Goal: Information Seeking & Learning: Learn about a topic

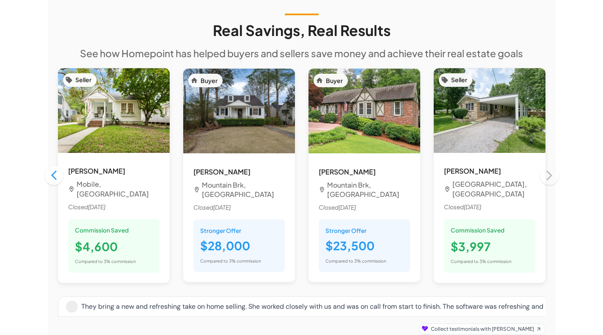
scroll to position [720, 0]
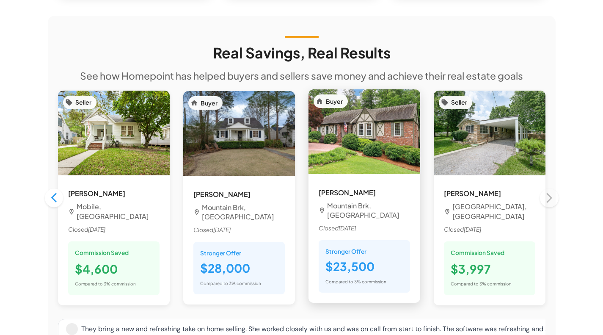
click at [342, 224] on span "Closed [DATE]" at bounding box center [364, 229] width 91 height 10
click at [346, 119] on img at bounding box center [365, 131] width 112 height 85
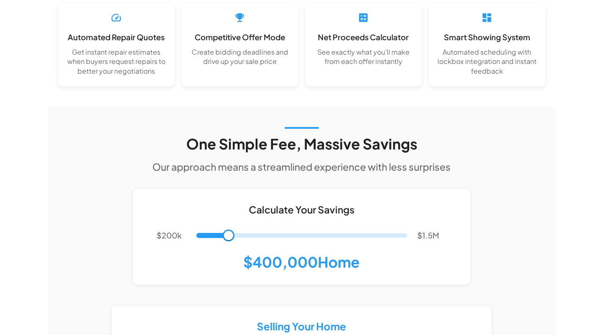
scroll to position [1439, 0]
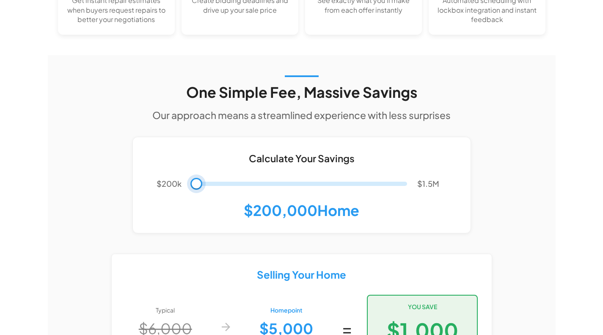
drag, startPoint x: 229, startPoint y: 166, endPoint x: 196, endPoint y: 166, distance: 32.6
click at [196, 178] on span at bounding box center [197, 184] width 12 height 12
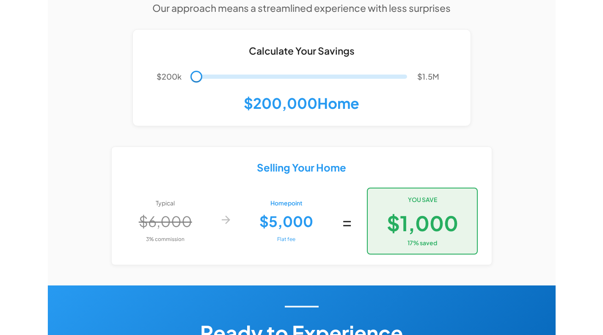
scroll to position [1566, 0]
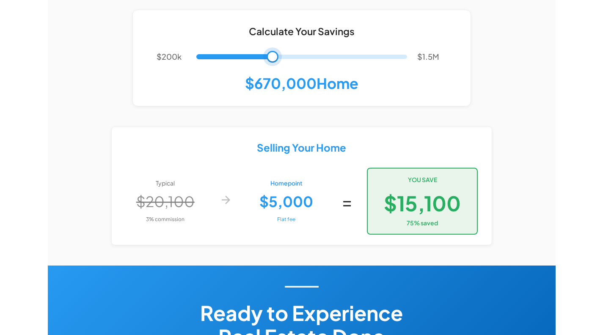
drag, startPoint x: 199, startPoint y: 38, endPoint x: 273, endPoint y: 43, distance: 74.3
click at [273, 51] on span at bounding box center [273, 57] width 12 height 12
type input "******"
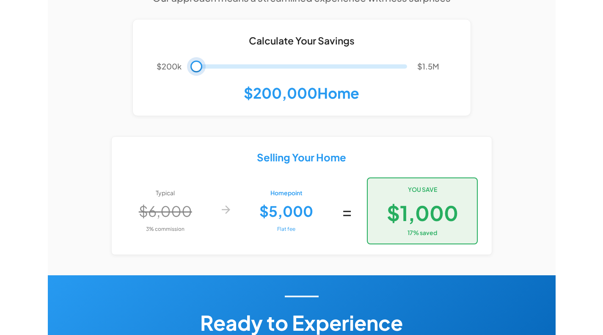
drag, startPoint x: 273, startPoint y: 43, endPoint x: 188, endPoint y: 39, distance: 84.8
click at [191, 61] on span at bounding box center [197, 67] width 12 height 12
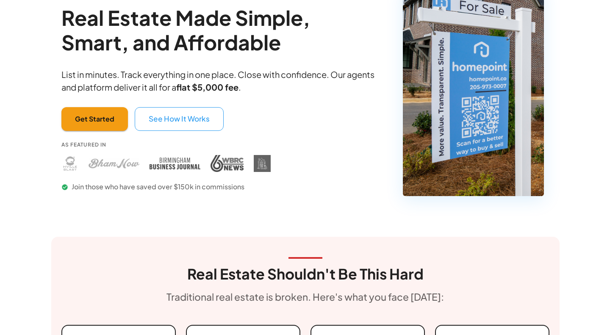
scroll to position [0, 0]
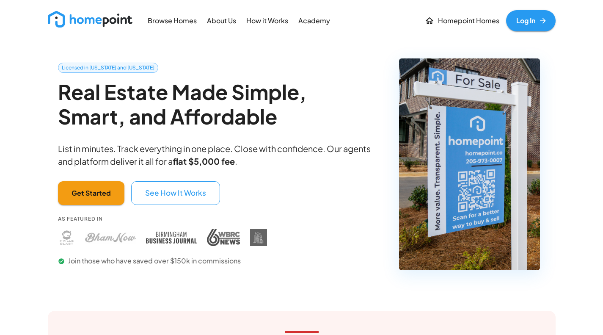
click at [178, 22] on p "Browse Homes" at bounding box center [172, 21] width 49 height 10
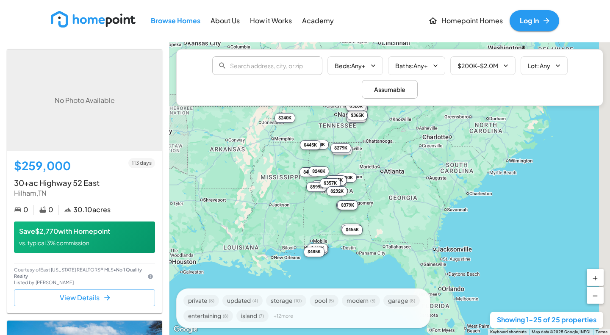
drag, startPoint x: 550, startPoint y: 237, endPoint x: 318, endPoint y: 219, distance: 233.1
click at [318, 220] on div "$259K $690K $350K $699K $400K $535K $379K $350K $599K $410K $449K $470K $485K $…" at bounding box center [389, 188] width 440 height 293
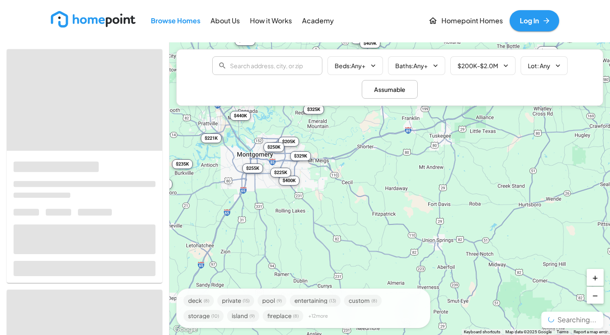
drag, startPoint x: 273, startPoint y: 206, endPoint x: 342, endPoint y: 236, distance: 75.3
click at [342, 236] on div "$1.2M $869K $380K $235K $325K $349K $221K $299K $300K $629K $550K $1.6M $210K $…" at bounding box center [389, 188] width 440 height 293
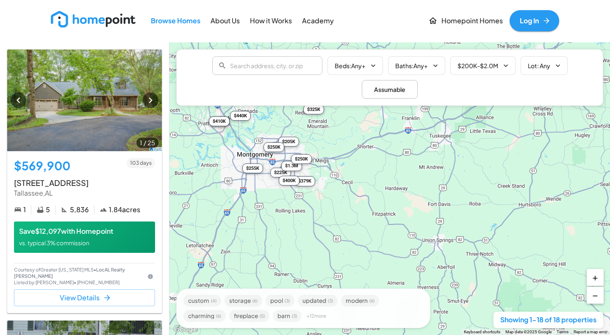
drag, startPoint x: 277, startPoint y: 199, endPoint x: 335, endPoint y: 243, distance: 73.7
click at [335, 243] on div "$570K $246K $264K $389K $255K $205K $869K $410K $250K $440K $225K $325K $307K $…" at bounding box center [389, 188] width 440 height 293
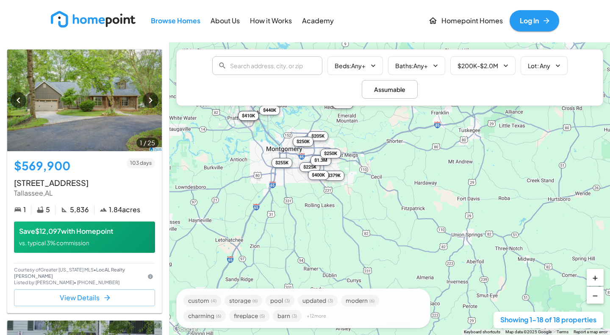
drag, startPoint x: 381, startPoint y: 221, endPoint x: 411, endPoint y: 215, distance: 29.7
click at [411, 215] on div "$570K $246K $264K $389K $255K $205K $869K $410K $250K $440K $225K $325K $307K $…" at bounding box center [389, 188] width 440 height 293
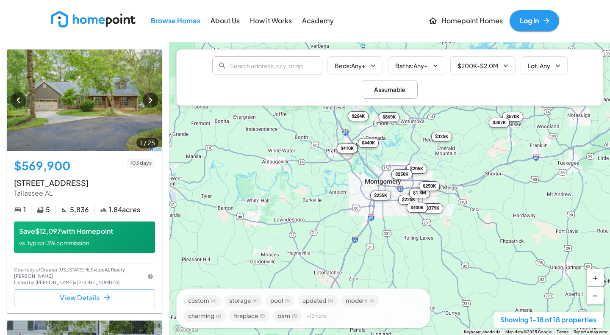
drag, startPoint x: 420, startPoint y: 215, endPoint x: 518, endPoint y: 248, distance: 103.9
click at [518, 248] on div "$570K $246K $264K $389K $255K $205K $869K $410K $250K $440K $225K $325K $307K $…" at bounding box center [389, 188] width 440 height 293
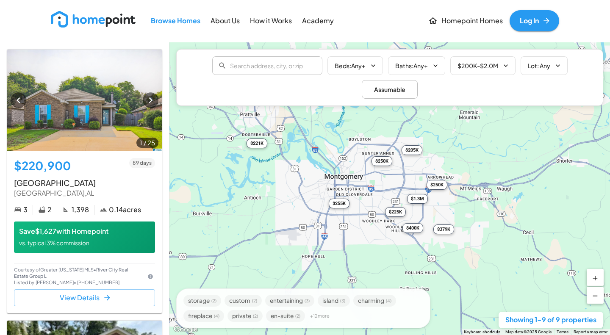
drag, startPoint x: 365, startPoint y: 183, endPoint x: 362, endPoint y: 234, distance: 50.8
click at [362, 234] on div "$221K $205K $1.3M $225K $379K $250K $255K $250K $400K" at bounding box center [389, 188] width 440 height 293
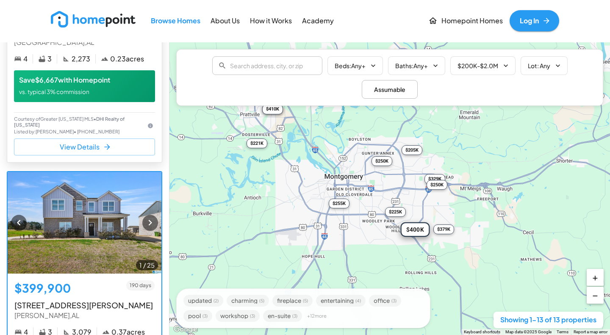
scroll to position [1312, 0]
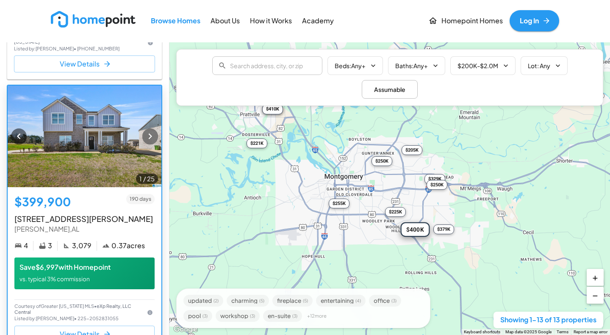
click at [144, 135] on icon "button" at bounding box center [149, 135] width 11 height 11
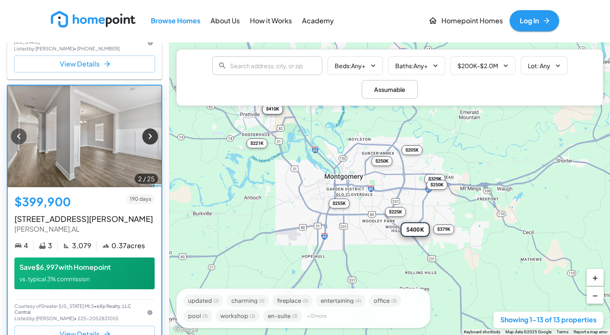
click at [144, 135] on icon "button" at bounding box center [149, 135] width 11 height 11
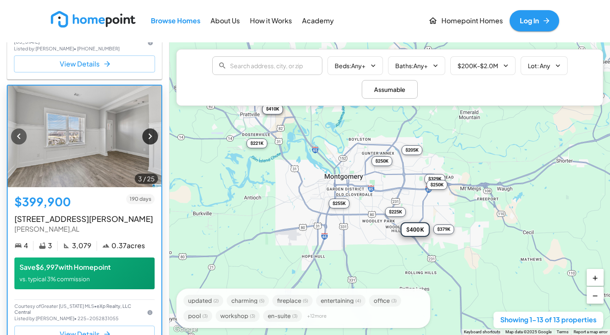
click at [144, 135] on icon "button" at bounding box center [149, 135] width 11 height 11
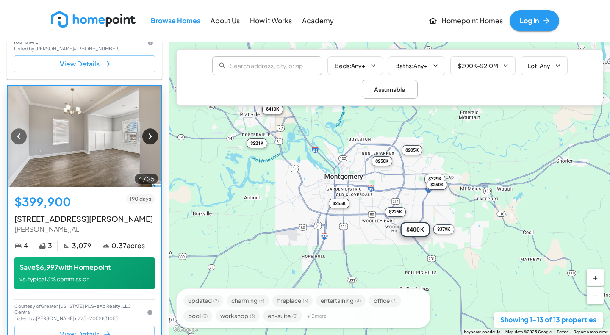
click at [144, 138] on icon "button" at bounding box center [149, 135] width 11 height 11
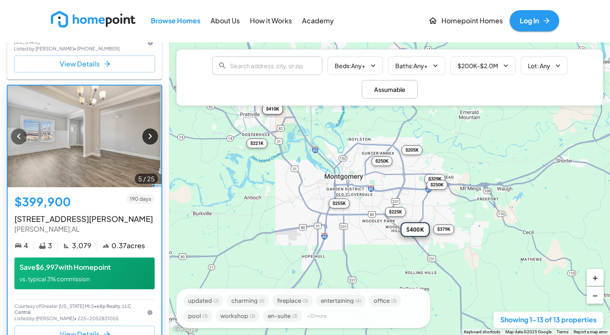
click at [144, 138] on icon "button" at bounding box center [149, 135] width 11 height 11
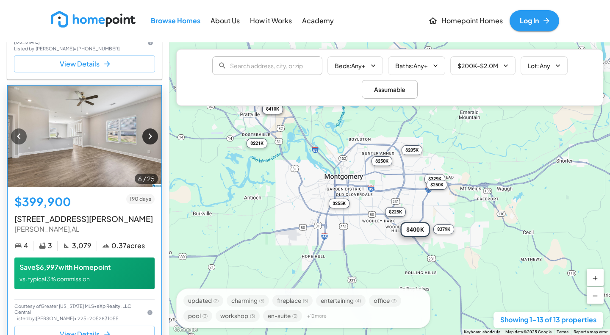
click at [144, 138] on icon "button" at bounding box center [149, 135] width 11 height 11
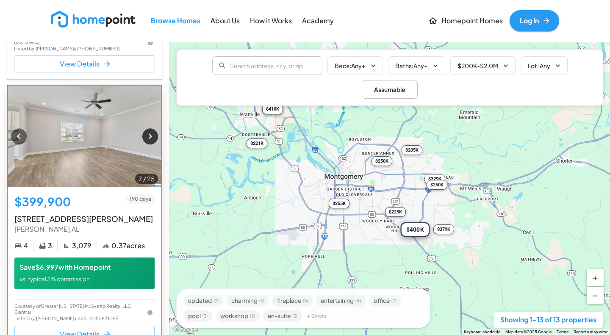
click at [144, 138] on icon "button" at bounding box center [149, 135] width 11 height 11
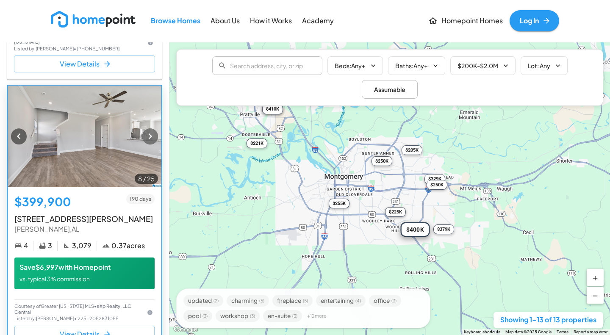
click at [144, 138] on icon "button" at bounding box center [149, 135] width 11 height 11
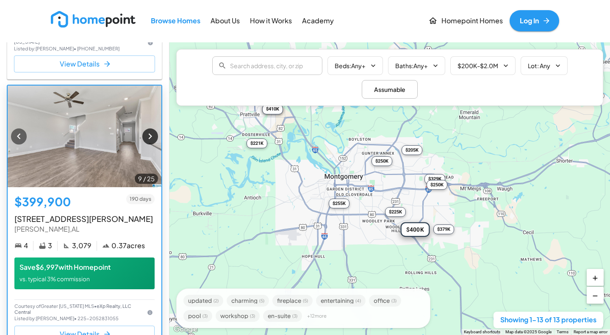
click at [144, 138] on icon "button" at bounding box center [149, 135] width 11 height 11
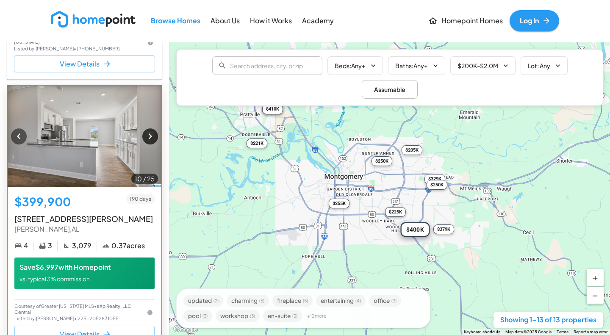
click at [144, 138] on icon "button" at bounding box center [149, 135] width 11 height 11
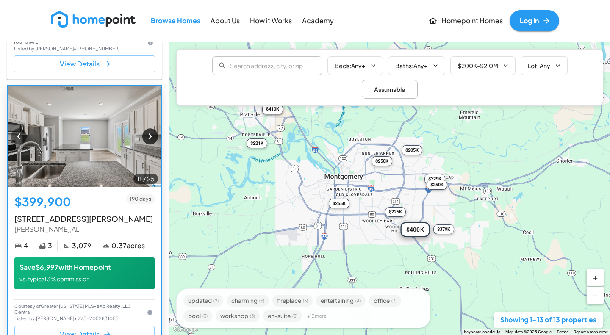
click at [144, 138] on icon "button" at bounding box center [149, 135] width 11 height 11
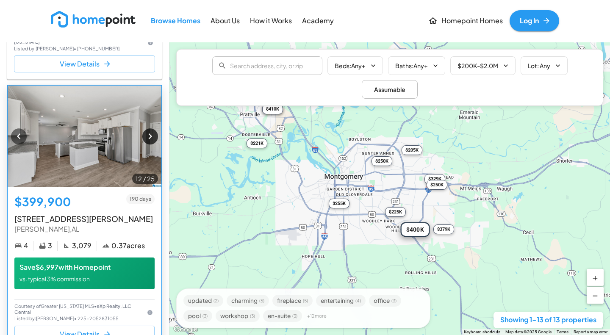
click at [144, 138] on icon "button" at bounding box center [149, 135] width 11 height 11
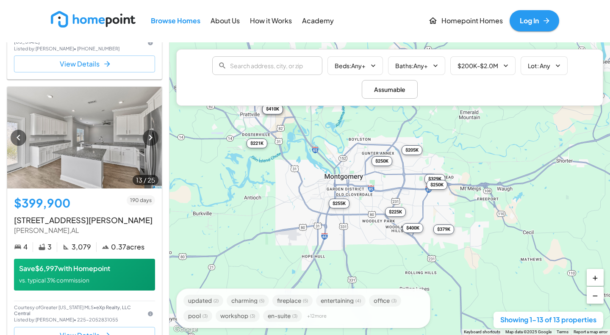
click at [393, 213] on div "$225K" at bounding box center [395, 212] width 21 height 10
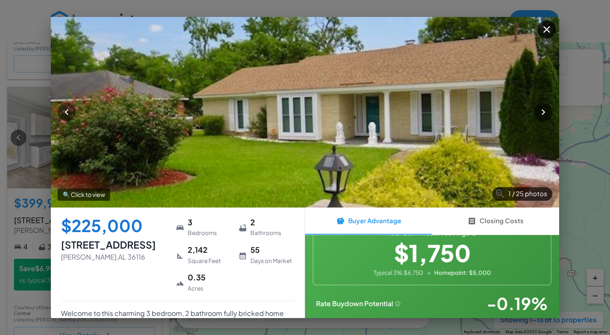
scroll to position [85, 0]
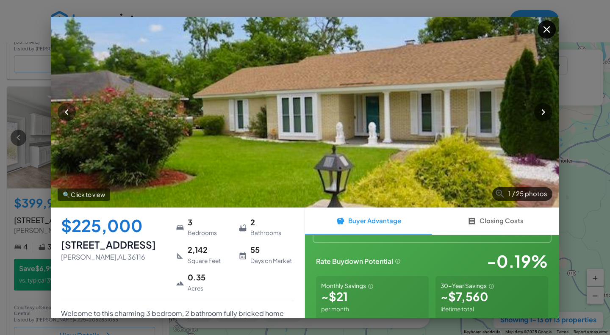
click at [543, 29] on icon "button" at bounding box center [546, 29] width 11 height 11
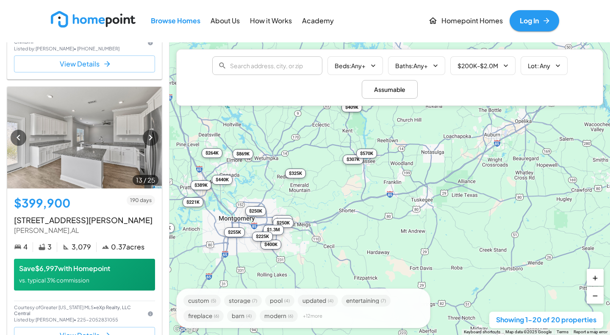
drag, startPoint x: 447, startPoint y: 238, endPoint x: 325, endPoint y: 271, distance: 126.8
click at [325, 271] on div "$329K $250K $203K $869K $205K $400K $325K $409K $307K $264K $255K $221K $235K $…" at bounding box center [389, 188] width 440 height 293
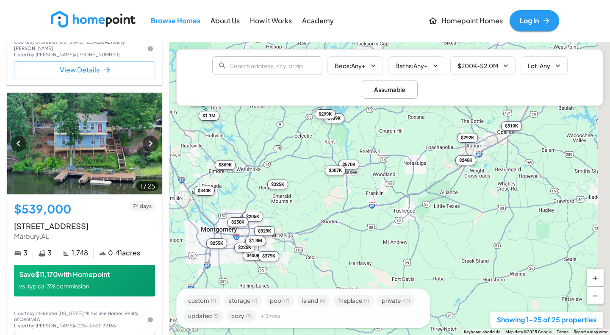
drag, startPoint x: 391, startPoint y: 224, endPoint x: 373, endPoint y: 235, distance: 20.9
click at [373, 235] on div "$1.1M $400K $329K $409K $570K $539K $1.2M $205K $292K $225K $246K $307K $255K $…" at bounding box center [389, 188] width 440 height 293
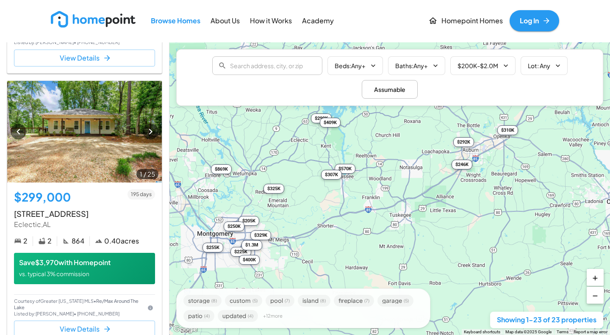
drag, startPoint x: 415, startPoint y: 180, endPoint x: 381, endPoint y: 214, distance: 47.6
click at [379, 215] on div "$1.7M $205K $246K $325K $570K $299K $307K $329K $300K $250K $1.2M $292K $255K $…" at bounding box center [389, 188] width 440 height 293
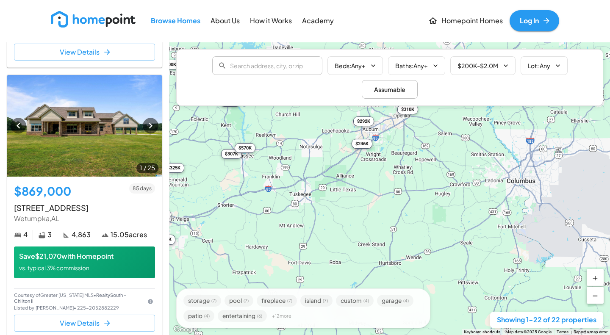
drag, startPoint x: 465, startPoint y: 198, endPoint x: 364, endPoint y: 177, distance: 103.7
click at [364, 177] on div "$246K $307K $292K $325K $379K $869K $310K $250K $1.7M $400K $299K $409K $250K $…" at bounding box center [389, 188] width 440 height 293
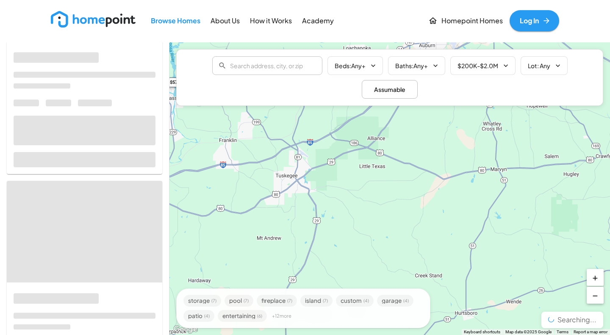
scroll to position [0, 0]
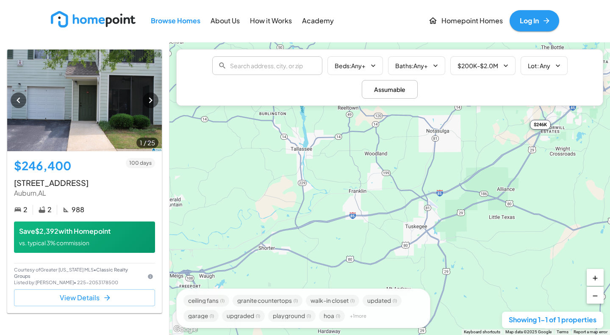
drag, startPoint x: 331, startPoint y: 198, endPoint x: 461, endPoint y: 249, distance: 140.3
click at [461, 249] on div "$246K" at bounding box center [389, 188] width 440 height 293
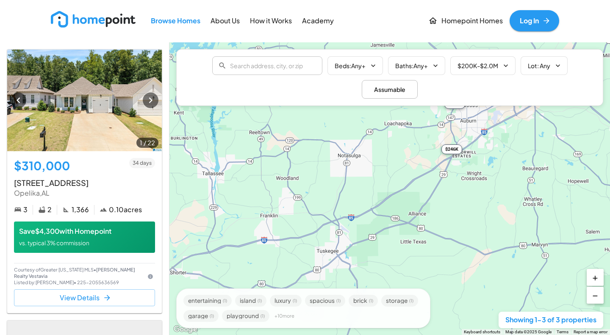
drag, startPoint x: 395, startPoint y: 224, endPoint x: 309, endPoint y: 243, distance: 88.6
click at [307, 245] on div "$310K $292K $246K" at bounding box center [389, 188] width 440 height 293
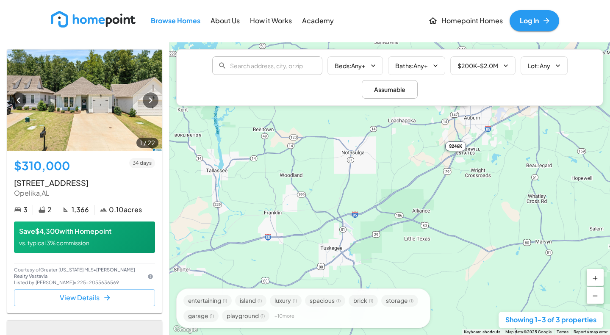
click at [325, 234] on div "$310K $292K $246K" at bounding box center [389, 188] width 440 height 293
click at [326, 233] on div "$310K $292K $246K" at bounding box center [389, 188] width 440 height 293
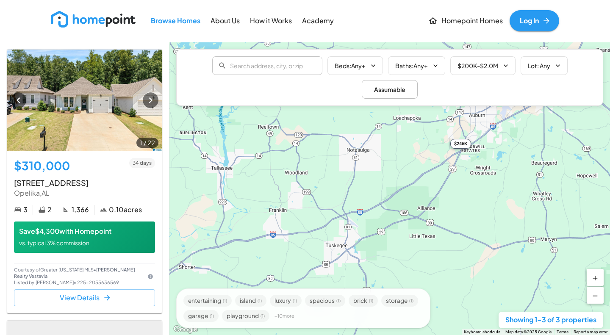
click at [326, 233] on div "$310K $292K $246K" at bounding box center [389, 188] width 440 height 293
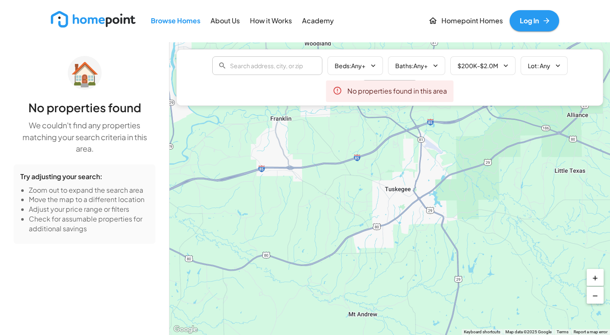
drag, startPoint x: 426, startPoint y: 230, endPoint x: 478, endPoint y: 162, distance: 85.9
click at [478, 162] on div "$310K $292K $246K" at bounding box center [389, 188] width 440 height 293
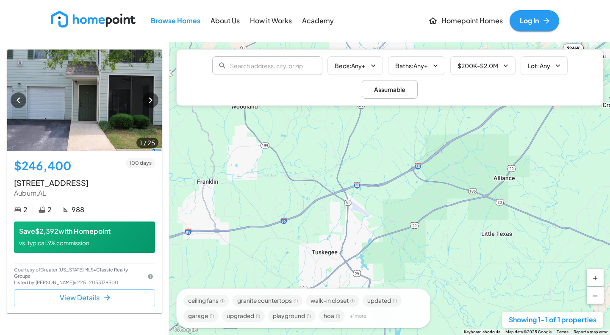
drag, startPoint x: 514, startPoint y: 115, endPoint x: 468, endPoint y: 163, distance: 67.4
click at [460, 168] on div "$246K" at bounding box center [389, 188] width 440 height 293
click at [468, 163] on div "$246K" at bounding box center [389, 188] width 440 height 293
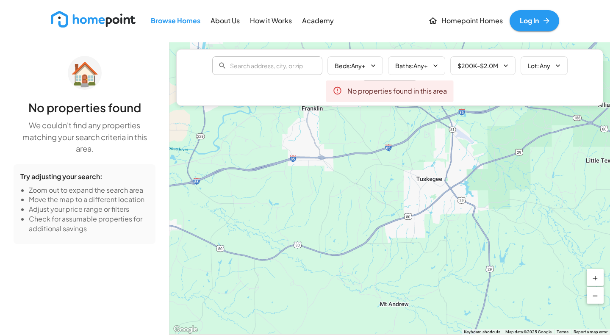
drag, startPoint x: 275, startPoint y: 236, endPoint x: 348, endPoint y: 187, distance: 87.6
click at [348, 187] on div "$246K" at bounding box center [389, 188] width 440 height 293
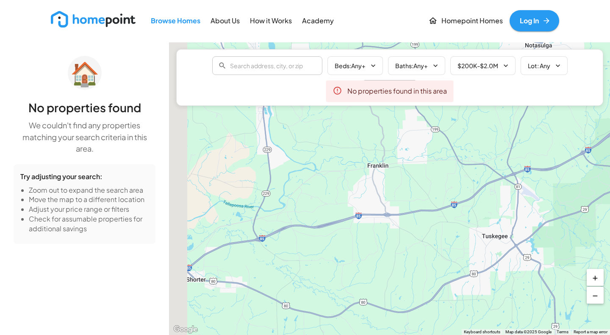
drag, startPoint x: 337, startPoint y: 175, endPoint x: 442, endPoint y: 300, distance: 163.2
click at [440, 297] on div "$246K" at bounding box center [389, 188] width 440 height 293
click at [442, 300] on div "$246K" at bounding box center [389, 188] width 440 height 293
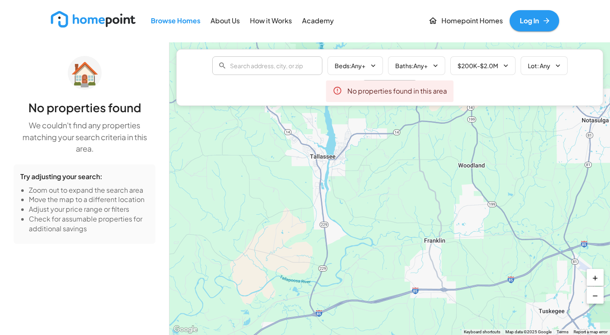
drag, startPoint x: 394, startPoint y: 212, endPoint x: 413, endPoint y: 307, distance: 97.1
click at [413, 307] on div "$246K" at bounding box center [389, 188] width 440 height 293
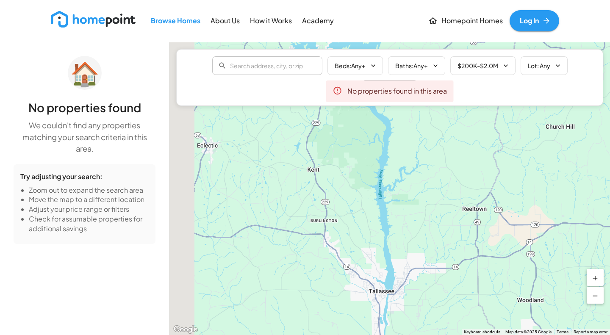
drag, startPoint x: 383, startPoint y: 214, endPoint x: 500, endPoint y: 262, distance: 126.7
click at [500, 262] on div "$246K" at bounding box center [389, 188] width 440 height 293
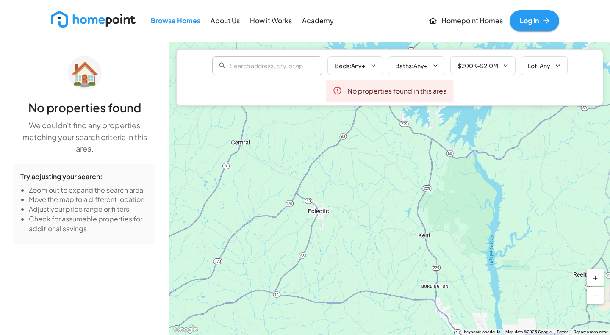
drag, startPoint x: 386, startPoint y: 214, endPoint x: 382, endPoint y: 295, distance: 80.9
click at [382, 295] on div "$246K" at bounding box center [389, 188] width 440 height 293
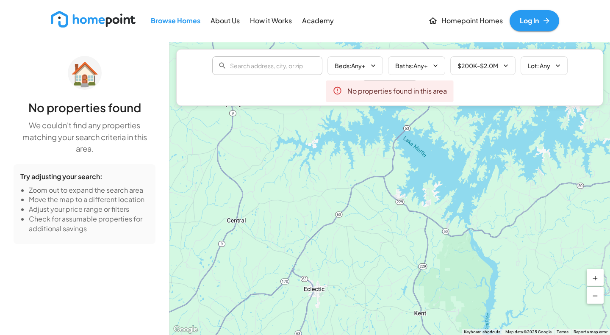
drag, startPoint x: 407, startPoint y: 196, endPoint x: 359, endPoint y: 267, distance: 86.0
click at [360, 266] on div "$246K" at bounding box center [389, 188] width 440 height 293
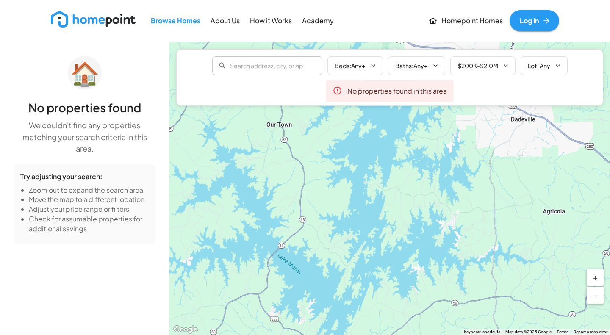
drag, startPoint x: 434, startPoint y: 218, endPoint x: 348, endPoint y: 263, distance: 97.3
click at [356, 262] on div "$246K" at bounding box center [389, 188] width 440 height 293
click at [352, 263] on div "$246K" at bounding box center [389, 188] width 440 height 293
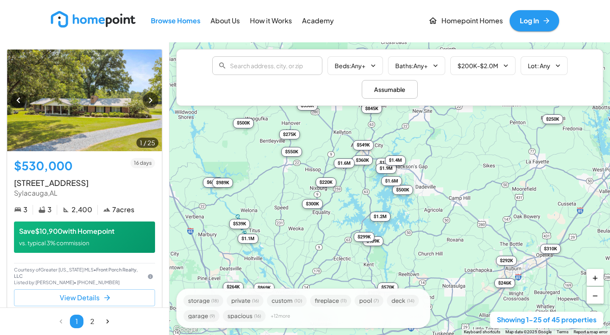
click at [403, 176] on div "$530K $300K $550K $500K $409K $500K $1.1M $300K $1.1M $299K $262K $264K $307K $…" at bounding box center [389, 188] width 440 height 293
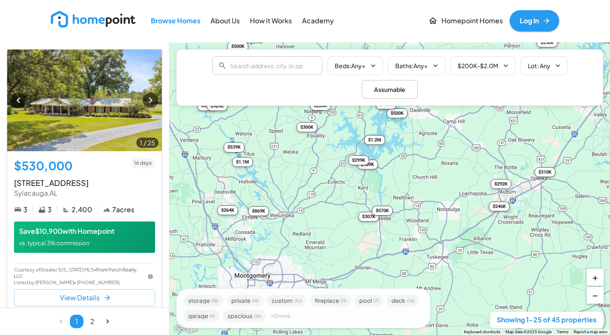
drag, startPoint x: 439, startPoint y: 272, endPoint x: 433, endPoint y: 194, distance: 78.1
click at [433, 194] on div "$530K $300K $550K $500K $409K $500K $1.1M $300K $1.1M $299K $262K $264K $307K $…" at bounding box center [389, 188] width 440 height 293
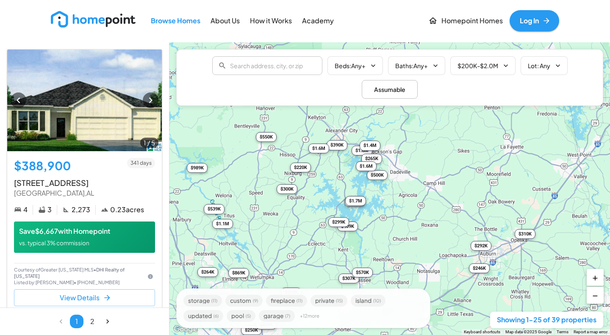
drag, startPoint x: 421, startPoint y: 174, endPoint x: 398, endPoint y: 244, distance: 73.6
click at [398, 244] on div "$389K $300K $869K $390K $307K $570K $310K $255K $409K $539K $440K $246K $1.2M $…" at bounding box center [389, 188] width 440 height 293
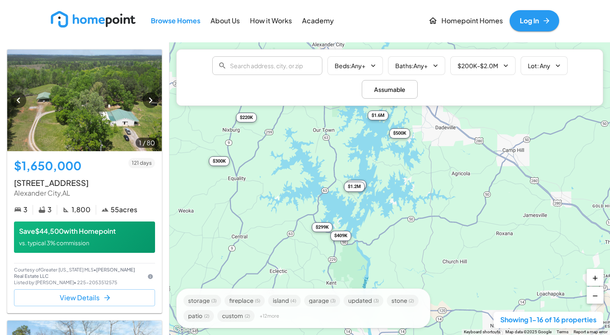
drag, startPoint x: 322, startPoint y: 243, endPoint x: 323, endPoint y: 248, distance: 5.6
click at [323, 248] on div "$1.6M $500K $265K $1.7M $300K $220K $1.6M $409K $1.2M $1.9M $1.1M $299K" at bounding box center [389, 188] width 440 height 293
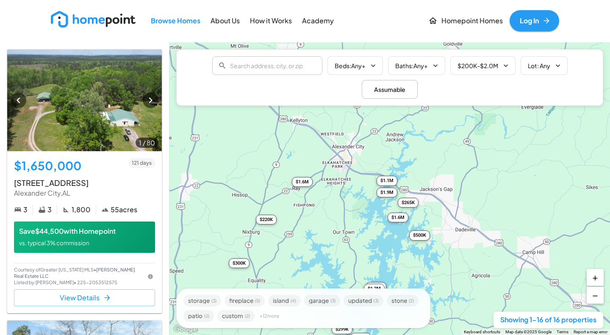
drag, startPoint x: 329, startPoint y: 157, endPoint x: 350, endPoint y: 261, distance: 106.5
click at [350, 261] on div "$1.6M $500K $265K $1.7M $300K $220K $1.6M $409K $1.2M $1.9M $1.1M $299K" at bounding box center [389, 188] width 440 height 293
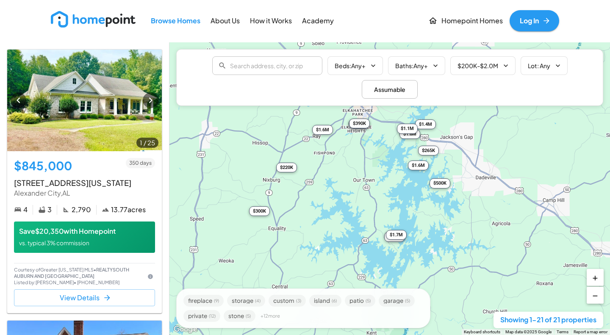
drag, startPoint x: 353, startPoint y: 236, endPoint x: 374, endPoint y: 154, distance: 84.9
click at [374, 154] on div "$845K $380K $1.2M $360K $1.6M $300K $390K $549K $500K $1.4M $265K $530K $1.1M $…" at bounding box center [389, 188] width 440 height 293
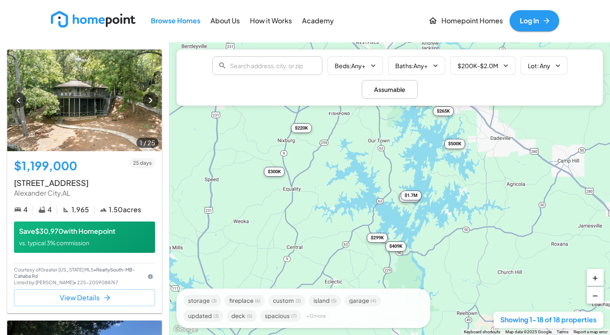
drag, startPoint x: 429, startPoint y: 166, endPoint x: 434, endPoint y: 157, distance: 9.5
click at [434, 157] on div "$1.2M $550K $300K $265K $1.6M $500K $299K $1.6M $360K $220K $1.7M $409K $390K $…" at bounding box center [389, 188] width 440 height 293
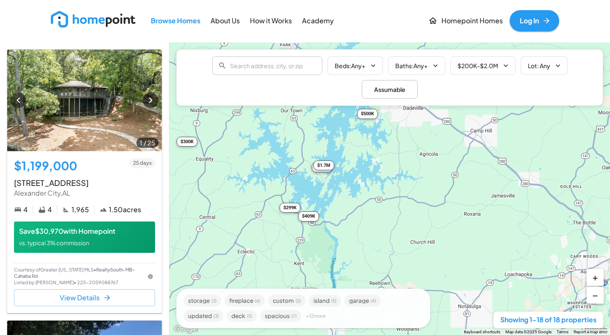
drag, startPoint x: 382, startPoint y: 218, endPoint x: 293, endPoint y: 187, distance: 94.4
click at [293, 187] on div "$1.2M $550K $300K $265K $1.6M $500K $299K $1.6M $360K $220K $1.7M $409K $390K $…" at bounding box center [389, 188] width 440 height 293
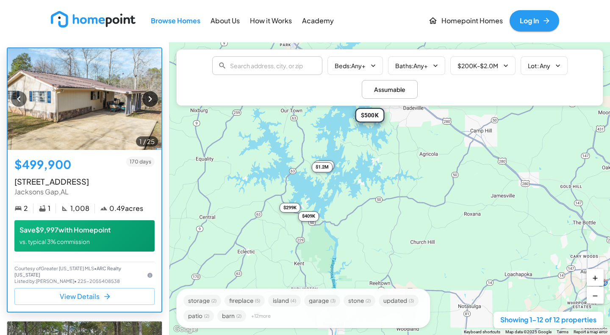
click at [144, 96] on icon "button" at bounding box center [149, 98] width 11 height 11
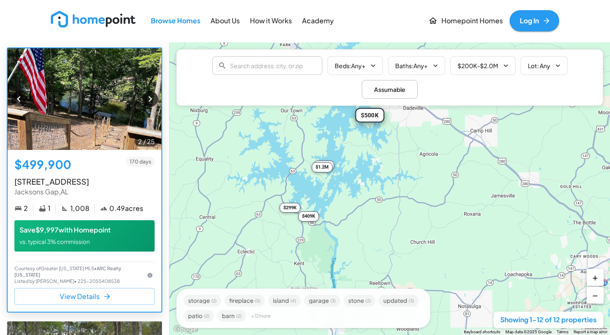
click at [144, 96] on icon "button" at bounding box center [149, 98] width 11 height 11
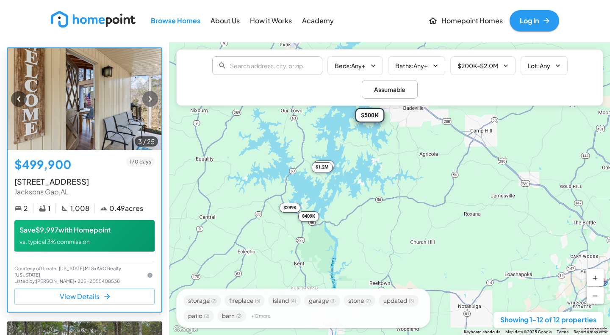
click at [144, 96] on icon "button" at bounding box center [149, 98] width 11 height 11
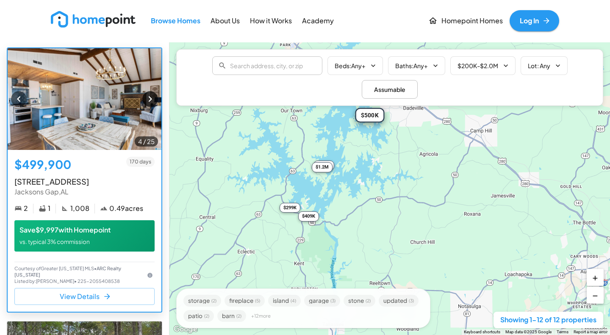
click at [144, 96] on icon "button" at bounding box center [149, 98] width 11 height 11
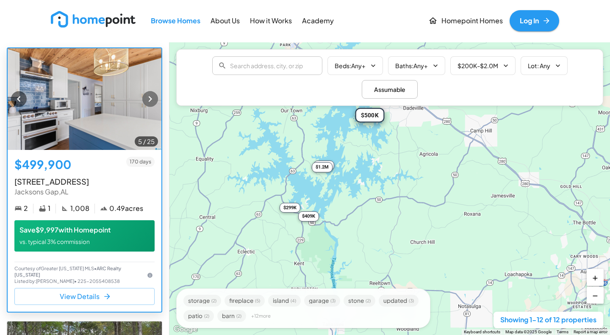
click at [148, 99] on icon "button" at bounding box center [149, 99] width 3 height 6
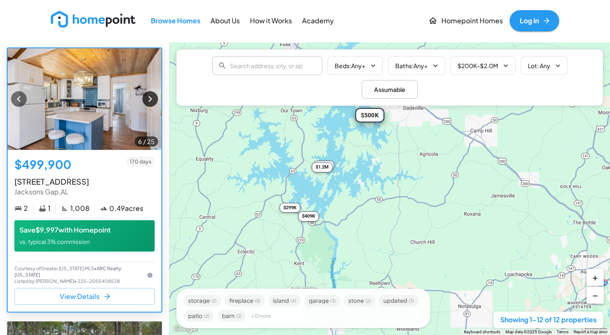
click at [148, 99] on icon "button" at bounding box center [149, 99] width 3 height 6
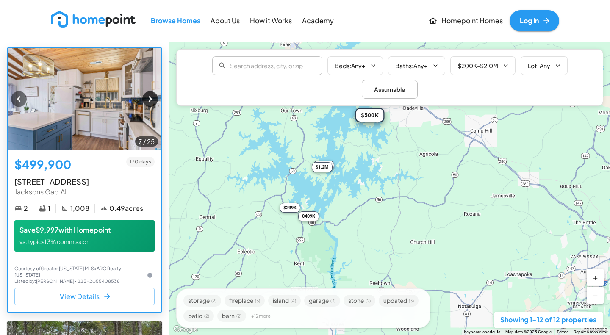
click at [148, 99] on icon "button" at bounding box center [149, 99] width 3 height 6
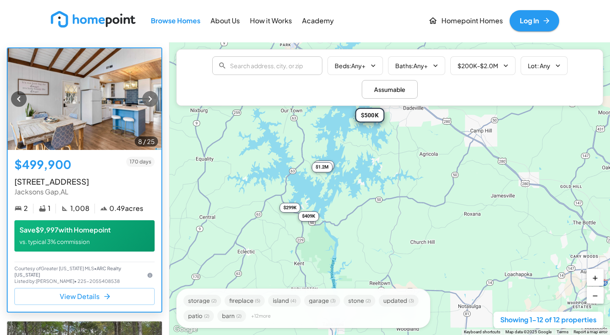
click at [148, 99] on icon "button" at bounding box center [149, 99] width 3 height 6
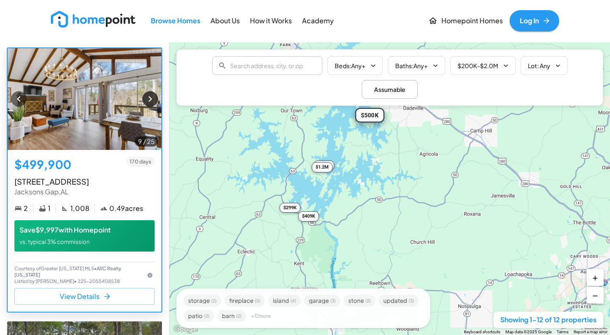
click at [148, 99] on icon "button" at bounding box center [149, 99] width 3 height 6
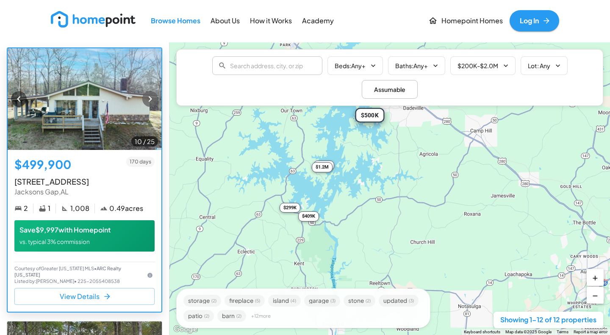
click at [148, 99] on icon "button" at bounding box center [149, 99] width 3 height 6
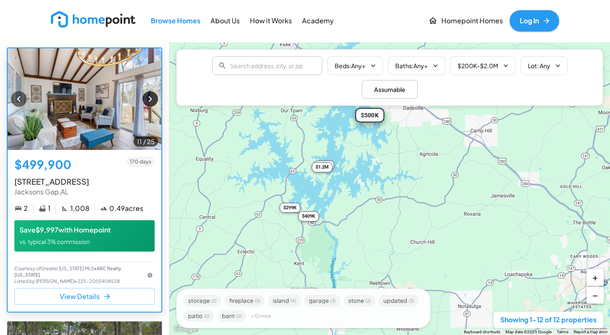
click at [148, 99] on icon "button" at bounding box center [149, 99] width 3 height 6
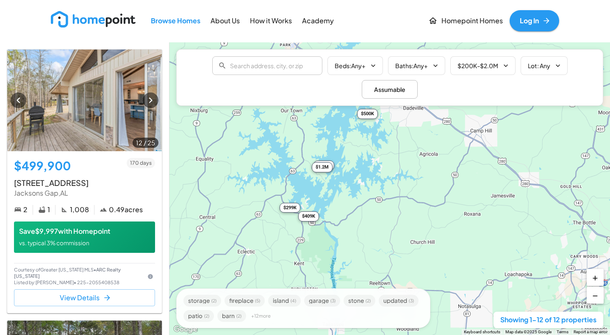
click at [310, 218] on div "$409K" at bounding box center [308, 216] width 21 height 10
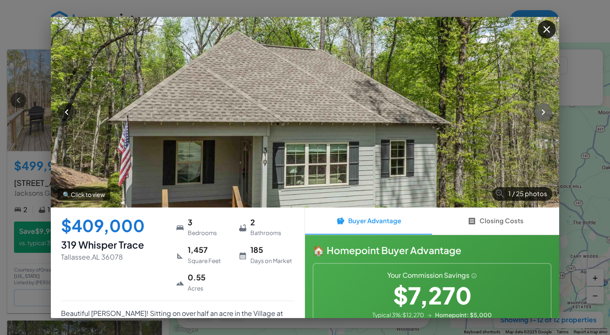
click at [543, 111] on icon "button" at bounding box center [542, 112] width 3 height 6
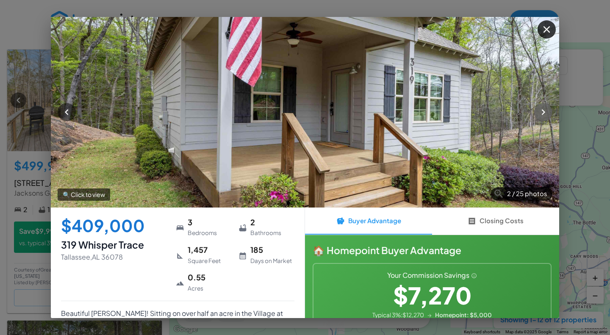
click at [543, 111] on icon "button" at bounding box center [542, 112] width 3 height 6
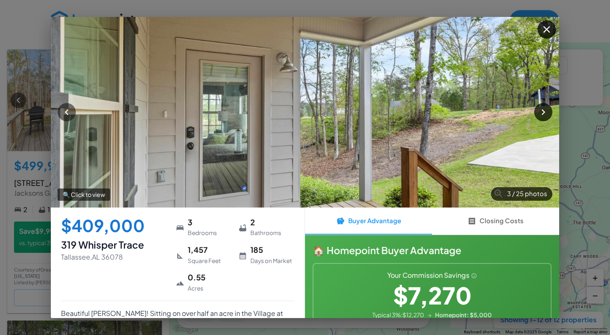
click at [543, 111] on icon "button" at bounding box center [542, 112] width 3 height 6
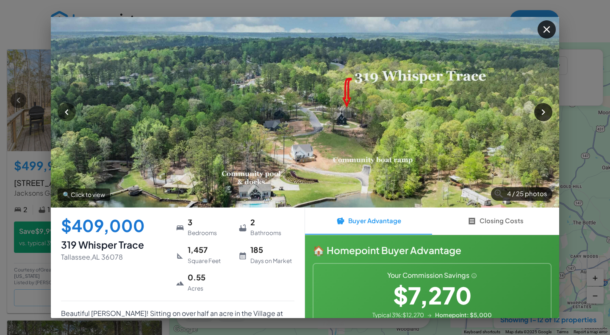
click at [543, 111] on icon "button" at bounding box center [542, 112] width 3 height 6
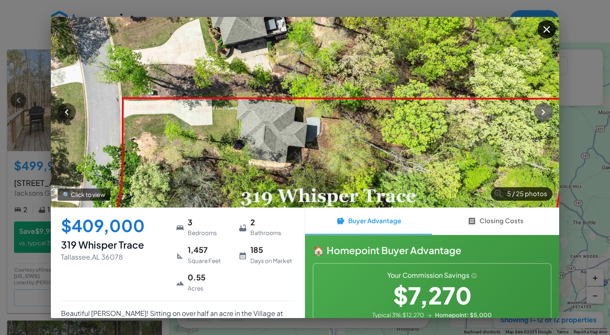
click at [543, 111] on icon "button" at bounding box center [542, 112] width 3 height 6
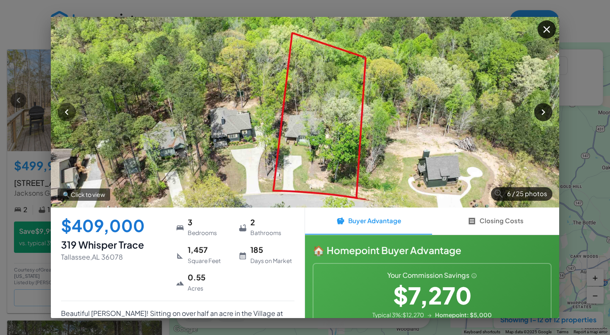
click at [542, 114] on icon "button" at bounding box center [542, 112] width 3 height 6
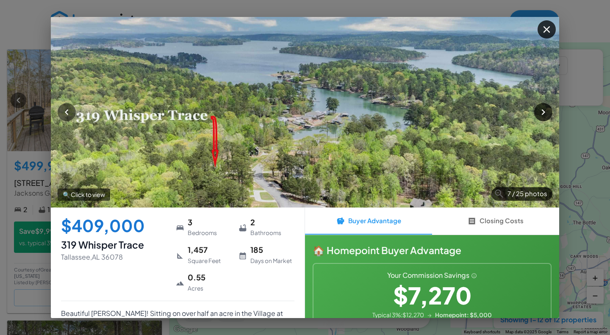
click at [542, 114] on icon "button" at bounding box center [542, 112] width 3 height 6
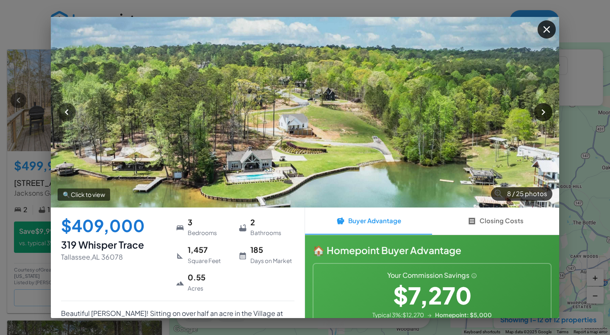
click at [542, 114] on icon "button" at bounding box center [542, 112] width 3 height 6
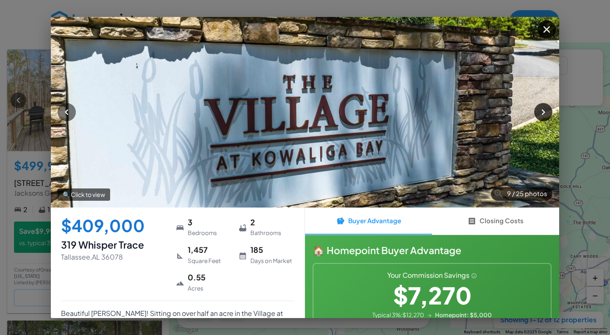
click at [536, 112] on button "button" at bounding box center [543, 112] width 18 height 18
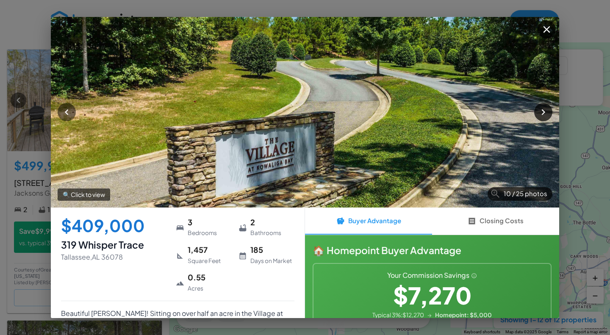
click at [536, 112] on button "button" at bounding box center [543, 112] width 18 height 18
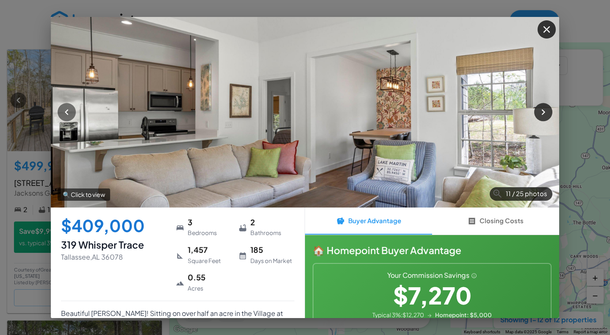
click at [536, 113] on button "button" at bounding box center [543, 112] width 18 height 18
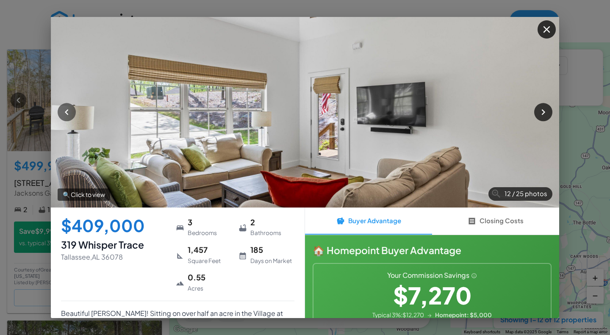
click at [536, 113] on button "button" at bounding box center [543, 112] width 18 height 18
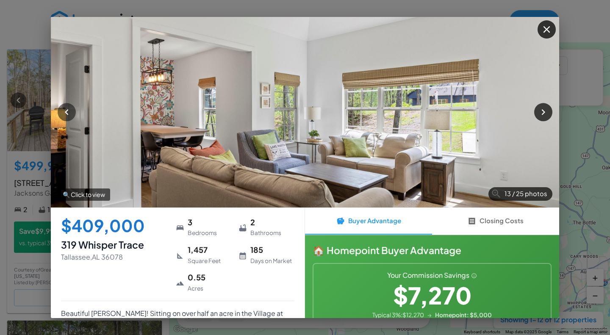
click at [540, 111] on icon "button" at bounding box center [542, 111] width 11 height 11
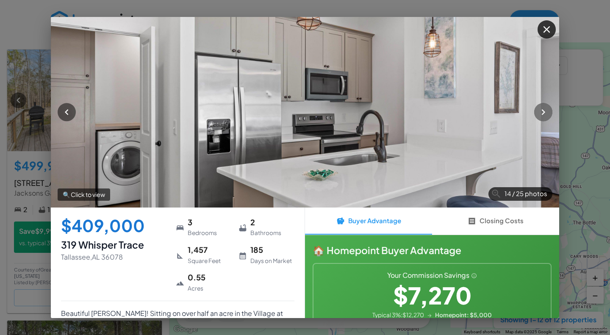
click at [541, 111] on icon "button" at bounding box center [542, 111] width 11 height 11
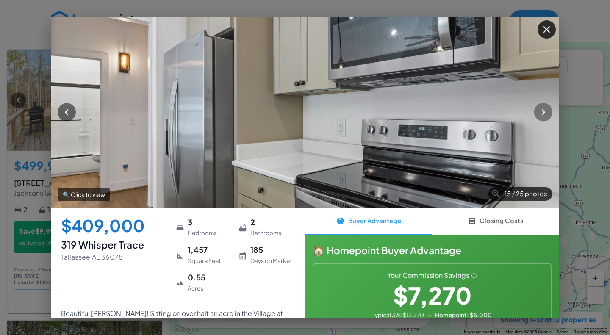
click at [541, 111] on icon "button" at bounding box center [542, 111] width 11 height 11
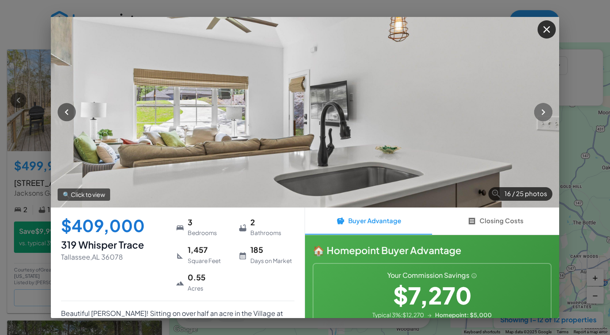
click at [546, 110] on icon "button" at bounding box center [542, 111] width 11 height 11
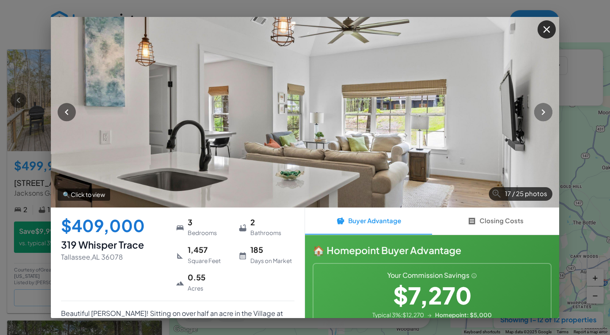
click at [546, 110] on icon "button" at bounding box center [542, 111] width 11 height 11
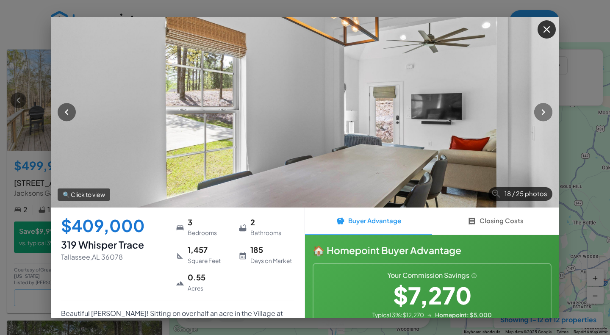
click at [546, 110] on icon "button" at bounding box center [542, 111] width 11 height 11
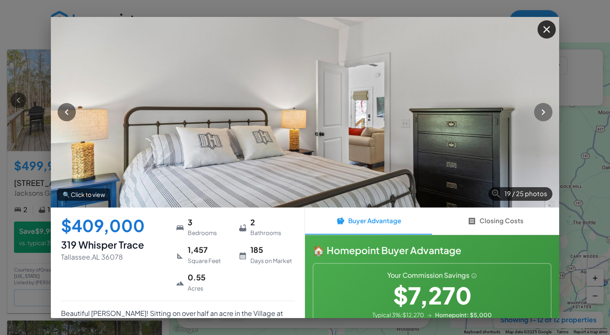
click at [546, 110] on icon "button" at bounding box center [542, 111] width 11 height 11
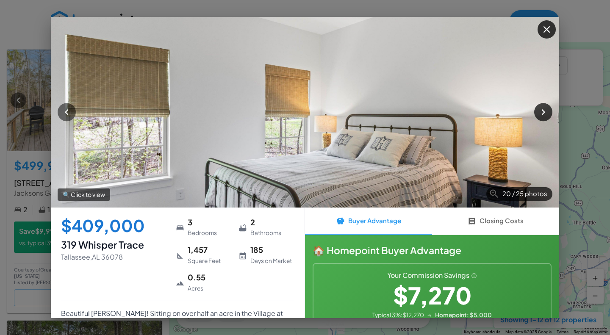
click at [546, 110] on icon "button" at bounding box center [542, 111] width 11 height 11
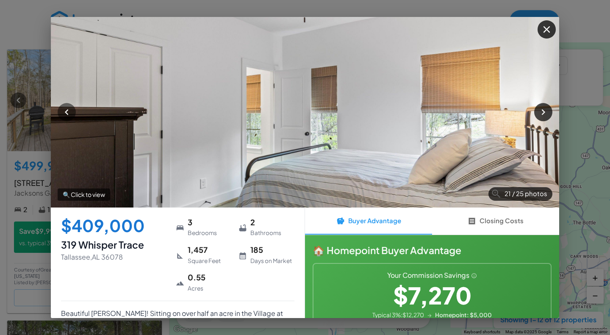
click at [546, 110] on icon "button" at bounding box center [542, 111] width 11 height 11
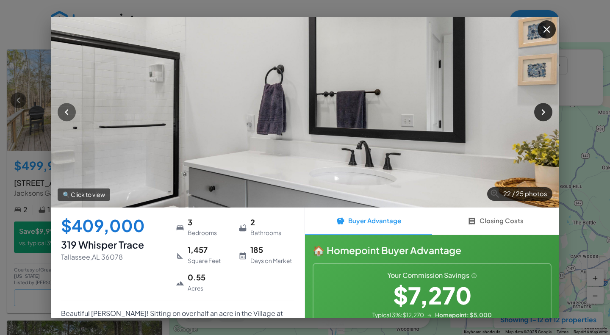
click at [543, 111] on icon "button" at bounding box center [542, 112] width 3 height 6
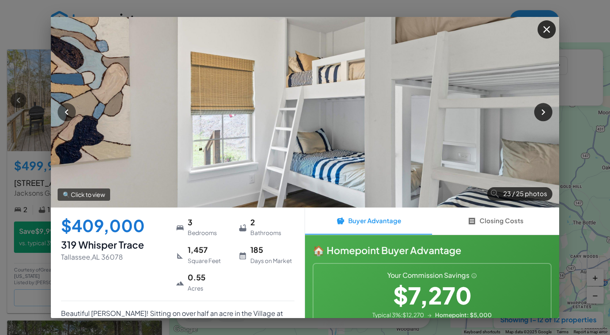
click at [543, 111] on icon "button" at bounding box center [542, 112] width 3 height 6
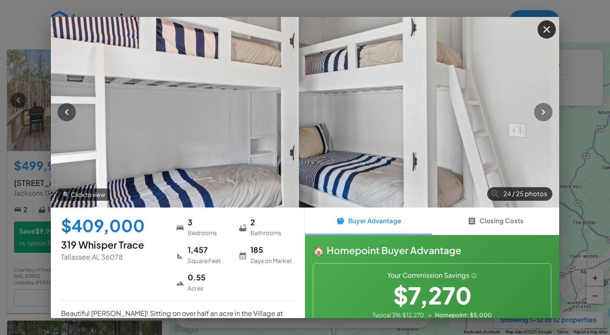
click at [543, 111] on icon "button" at bounding box center [542, 112] width 3 height 6
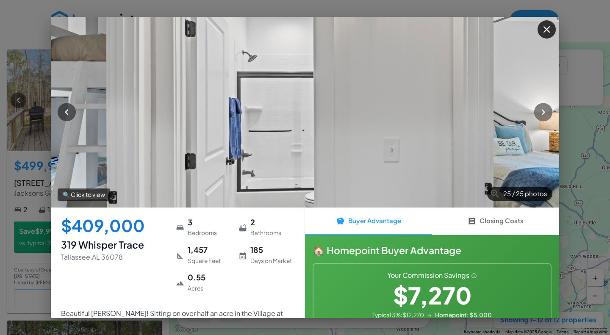
click at [543, 111] on icon "button" at bounding box center [542, 112] width 3 height 6
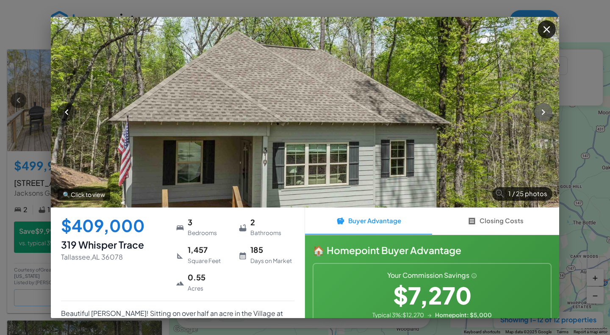
click at [543, 111] on icon "button" at bounding box center [542, 112] width 3 height 6
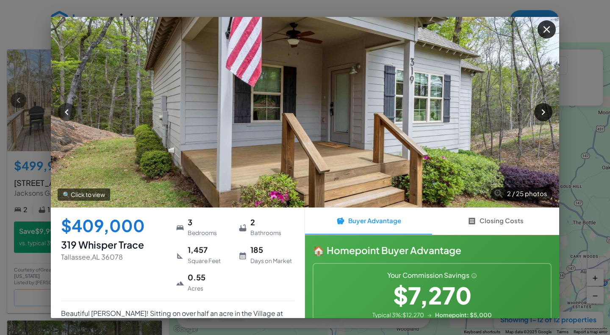
click at [543, 111] on icon "button" at bounding box center [542, 112] width 3 height 6
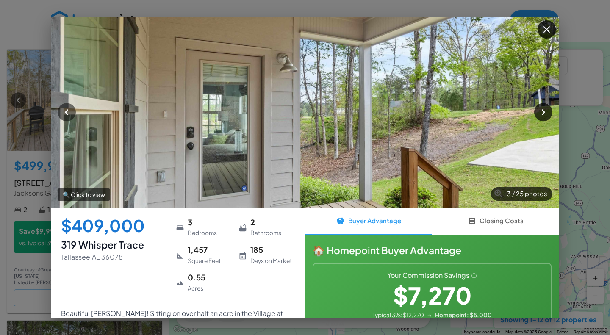
click at [543, 111] on icon "button" at bounding box center [542, 112] width 3 height 6
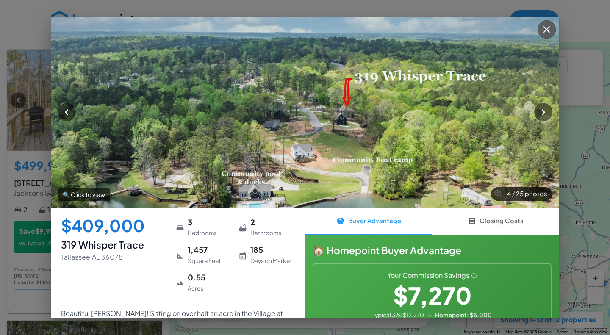
click at [547, 27] on icon "button" at bounding box center [546, 29] width 11 height 11
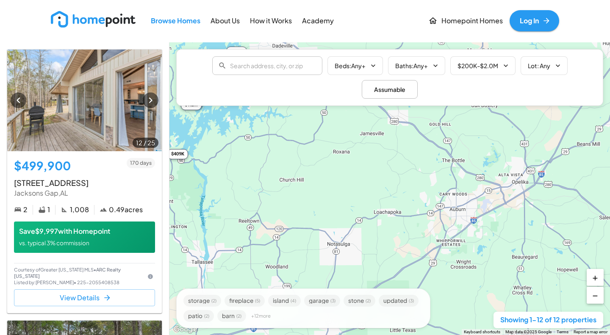
drag, startPoint x: 446, startPoint y: 231, endPoint x: 317, endPoint y: 171, distance: 142.1
click at [317, 171] on div "$500K $1.7M $265K $1.2M $299K $409K $220K" at bounding box center [389, 188] width 440 height 293
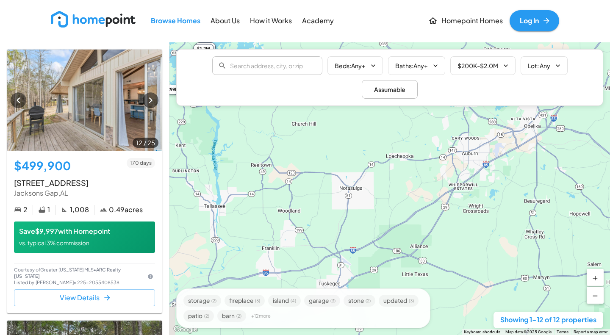
drag, startPoint x: 407, startPoint y: 191, endPoint x: 407, endPoint y: 152, distance: 39.8
click at [423, 133] on div "$500K $1.7M $265K $1.2M $299K $409K $220K" at bounding box center [389, 188] width 440 height 293
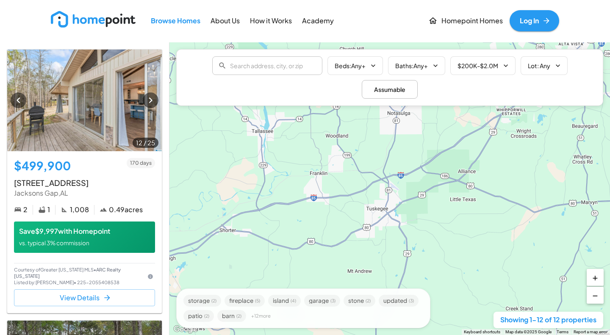
drag, startPoint x: 366, startPoint y: 235, endPoint x: 407, endPoint y: 152, distance: 93.3
click at [407, 152] on div "$500K $1.7M $265K $1.2M $299K $409K $220K" at bounding box center [389, 188] width 440 height 293
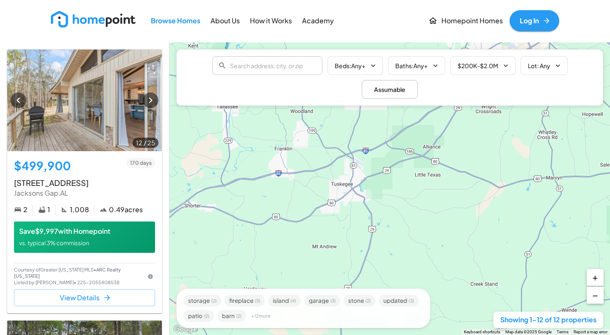
drag, startPoint x: 408, startPoint y: 228, endPoint x: 355, endPoint y: 227, distance: 52.9
click at [355, 227] on div "$500K $1.7M $265K $1.2M $299K $409K $220K" at bounding box center [389, 188] width 440 height 293
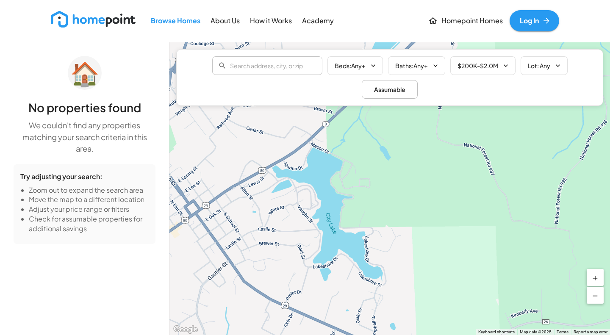
drag, startPoint x: 333, startPoint y: 183, endPoint x: 398, endPoint y: 265, distance: 104.3
click at [398, 265] on div "$500K $1.7M $265K $1.2M $299K $409K $220K" at bounding box center [389, 188] width 440 height 293
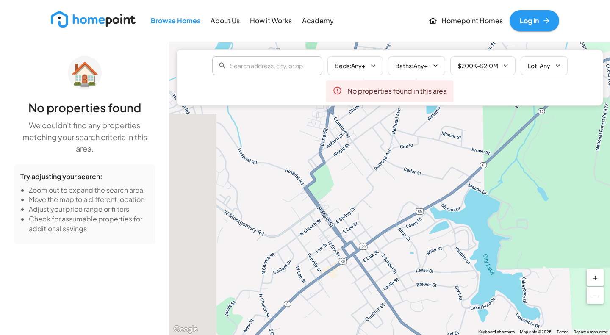
drag, startPoint x: 281, startPoint y: 176, endPoint x: 444, endPoint y: 232, distance: 172.6
click at [444, 229] on div "$500K $1.7M $265K $1.2M $299K $409K $220K" at bounding box center [389, 188] width 440 height 293
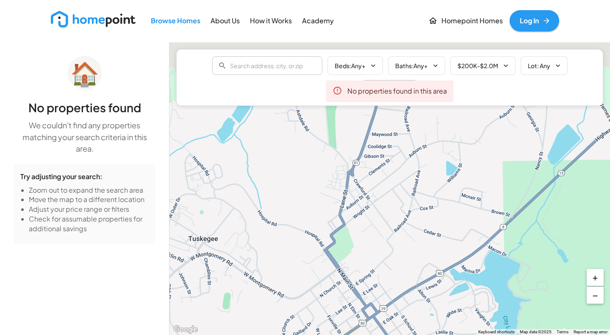
drag, startPoint x: 350, startPoint y: 175, endPoint x: 387, endPoint y: 224, distance: 61.7
click at [386, 224] on div "$500K $1.7M $265K $1.2M $299K $409K $220K" at bounding box center [389, 188] width 440 height 293
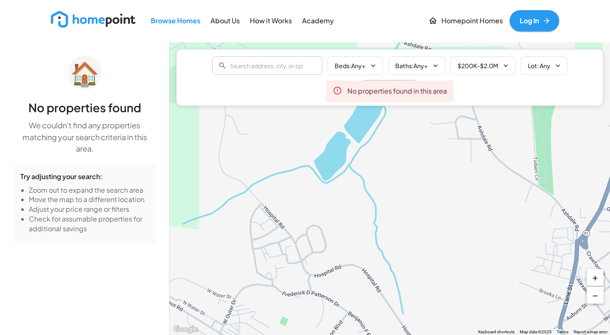
drag, startPoint x: 269, startPoint y: 190, endPoint x: 356, endPoint y: 256, distance: 109.4
click at [356, 256] on div "$500K $1.7M $265K $1.2M $299K $409K $220K" at bounding box center [389, 188] width 440 height 293
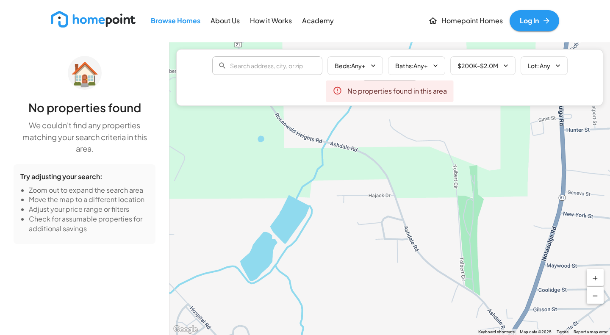
drag, startPoint x: 388, startPoint y: 190, endPoint x: 312, endPoint y: 291, distance: 126.7
click at [311, 294] on div "$500K $1.7M $265K $1.2M $299K $409K $220K" at bounding box center [389, 188] width 440 height 293
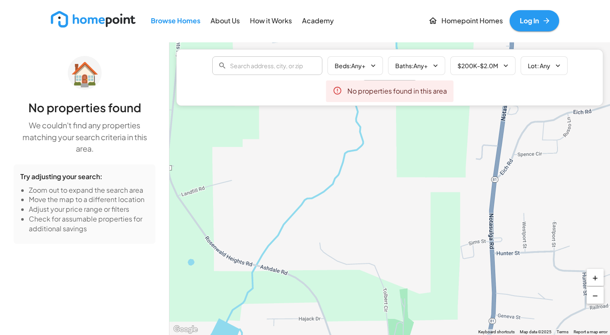
drag, startPoint x: 343, startPoint y: 199, endPoint x: 273, endPoint y: 326, distance: 145.0
click at [273, 326] on div "$500K $1.7M $265K $1.2M $299K $409K $220K" at bounding box center [389, 188] width 440 height 293
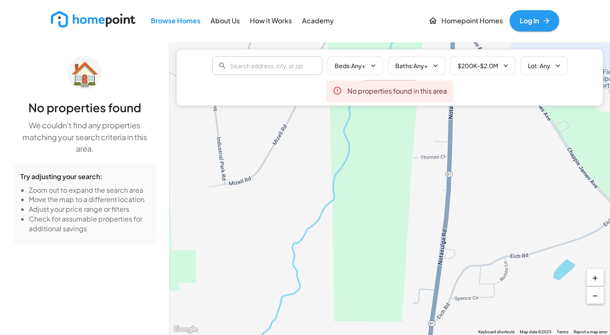
drag, startPoint x: 358, startPoint y: 172, endPoint x: 326, endPoint y: 292, distance: 123.5
click at [326, 292] on div "$500K $1.7M $265K $1.2M $299K $409K $220K" at bounding box center [389, 188] width 440 height 293
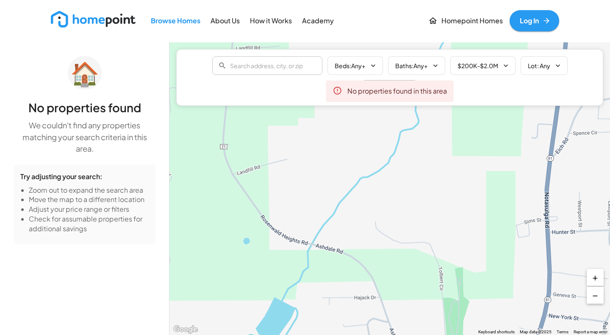
drag, startPoint x: 379, startPoint y: 218, endPoint x: 429, endPoint y: 118, distance: 112.1
click at [429, 118] on div "$500K $1.7M $265K $1.2M $299K $409K $220K" at bounding box center [389, 188] width 440 height 293
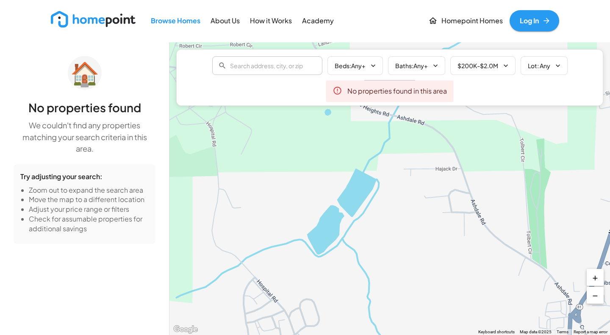
drag, startPoint x: 318, startPoint y: 308, endPoint x: 398, endPoint y: 182, distance: 148.9
click at [398, 182] on div "$500K $1.7M $265K $1.2M $299K $409K $220K" at bounding box center [389, 188] width 440 height 293
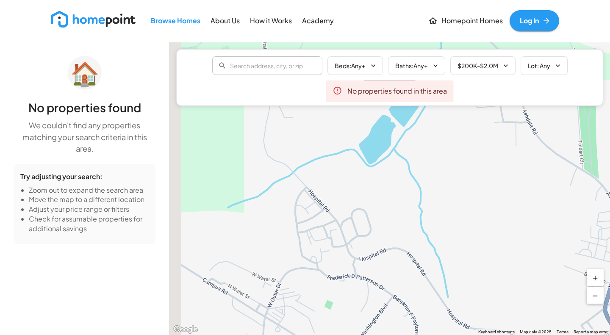
drag, startPoint x: 349, startPoint y: 262, endPoint x: 395, endPoint y: 183, distance: 90.8
click at [395, 183] on div "$500K $1.7M $265K $1.2M $299K $409K $220K" at bounding box center [389, 188] width 440 height 293
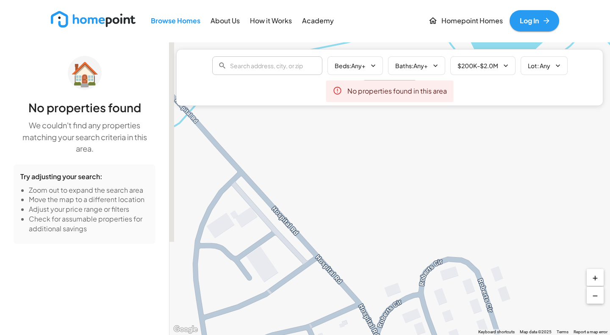
drag, startPoint x: 344, startPoint y: 184, endPoint x: 367, endPoint y: 346, distance: 163.9
click at [367, 334] on html "Browse Homes About Us How it Works Academy Homepoint Homes Log In 🏠 No properti…" at bounding box center [305, 167] width 610 height 335
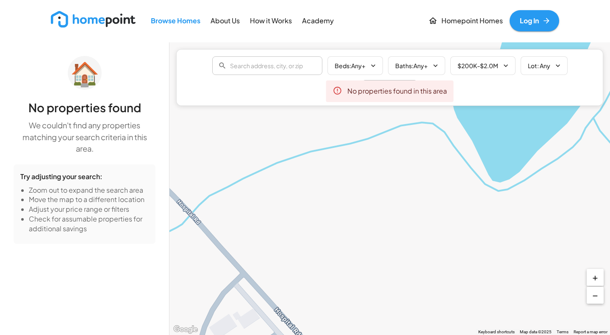
drag, startPoint x: 313, startPoint y: 172, endPoint x: 314, endPoint y: 290, distance: 117.7
click at [314, 290] on div "$500K $1.7M $265K $1.2M $299K $409K $220K" at bounding box center [389, 188] width 440 height 293
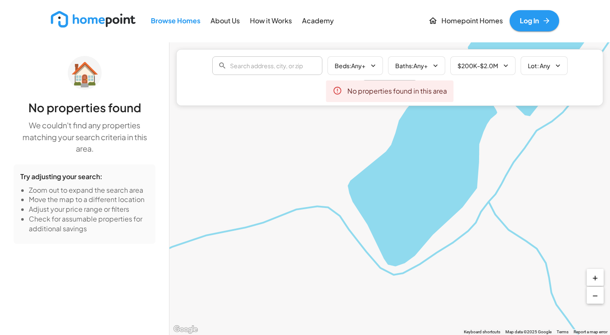
drag, startPoint x: 389, startPoint y: 201, endPoint x: 282, endPoint y: 264, distance: 124.5
click at [282, 264] on div "$500K $1.7M $265K $1.2M $299K $409K $220K" at bounding box center [389, 188] width 440 height 293
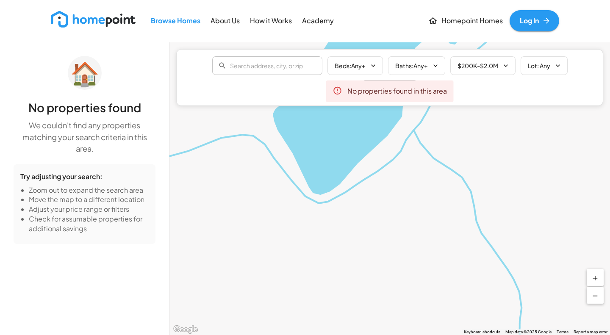
drag, startPoint x: 474, startPoint y: 223, endPoint x: 403, endPoint y: 146, distance: 105.1
click at [403, 146] on div "$500K $1.7M $265K $1.2M $299K $409K $220K" at bounding box center [389, 188] width 440 height 293
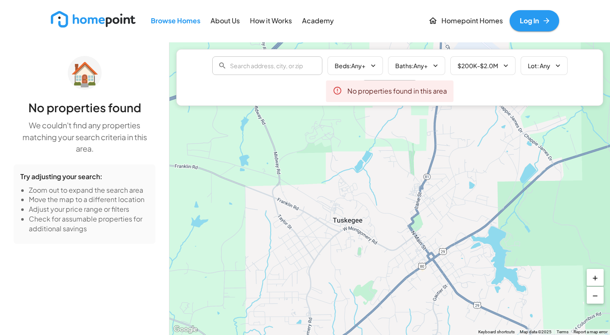
drag, startPoint x: 344, startPoint y: 246, endPoint x: 358, endPoint y: 190, distance: 57.5
click at [358, 190] on div "$500K $1.7M $265K $1.2M $299K $409K $220K" at bounding box center [389, 188] width 440 height 293
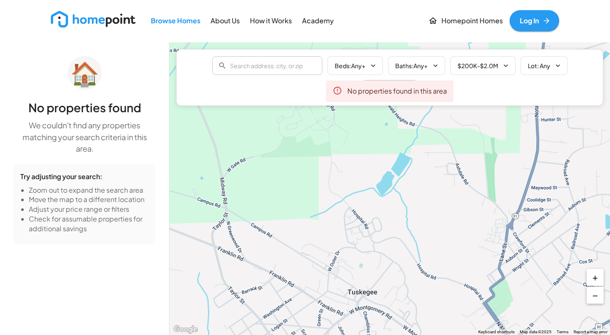
drag, startPoint x: 408, startPoint y: 150, endPoint x: 440, endPoint y: 187, distance: 49.2
click at [440, 187] on div "$500K $1.7M $265K $1.2M $299K $409K $220K" at bounding box center [389, 188] width 440 height 293
